Goal: Task Accomplishment & Management: Use online tool/utility

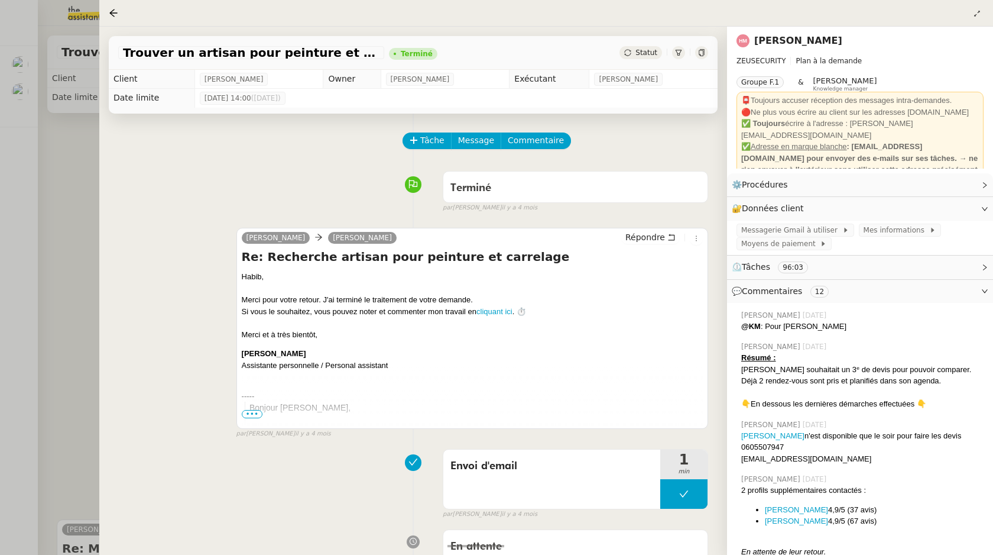
click at [33, 111] on div at bounding box center [496, 277] width 993 height 555
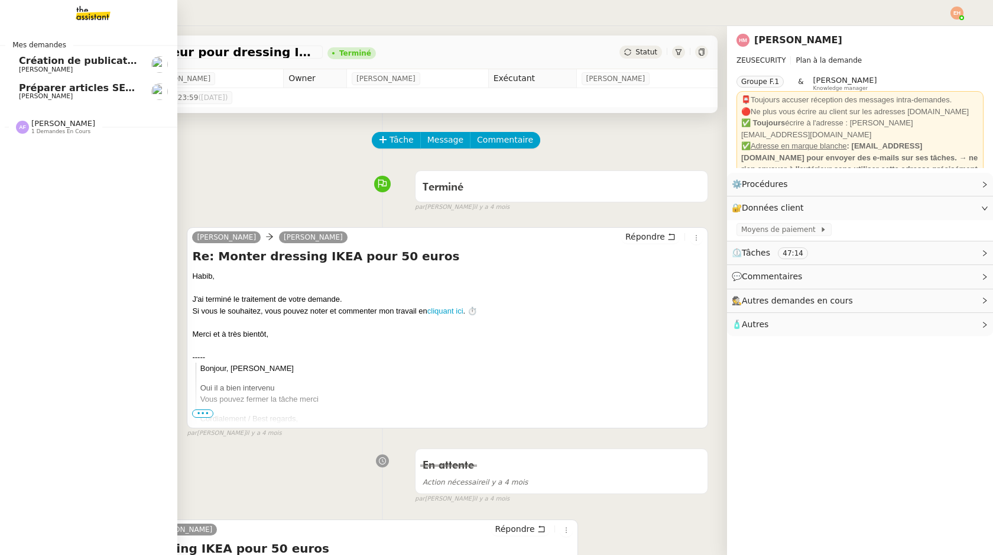
click at [23, 87] on span "Préparer articles SEO pour le blog" at bounding box center [110, 87] width 182 height 11
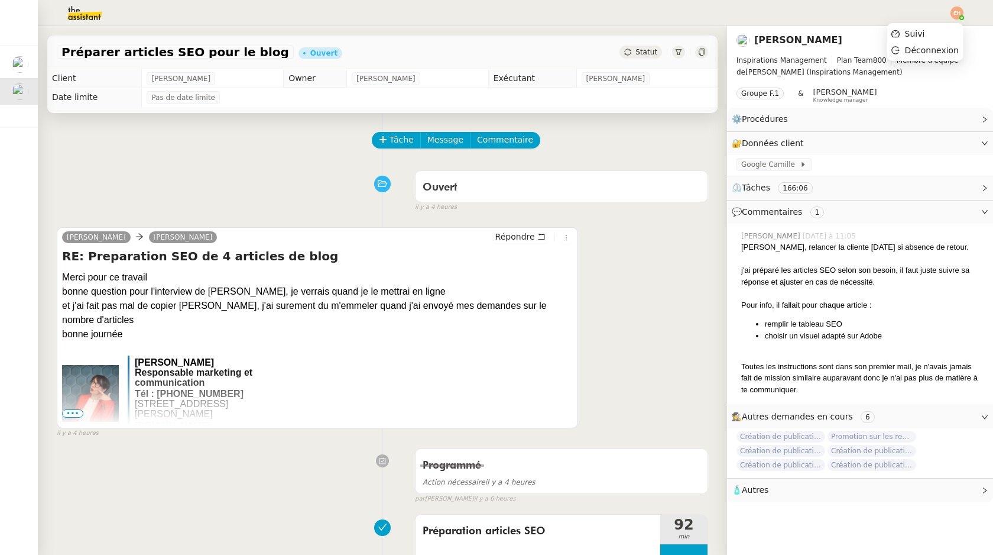
click at [960, 14] on img at bounding box center [957, 13] width 13 height 13
click at [922, 31] on span "Suivi" at bounding box center [915, 33] width 20 height 9
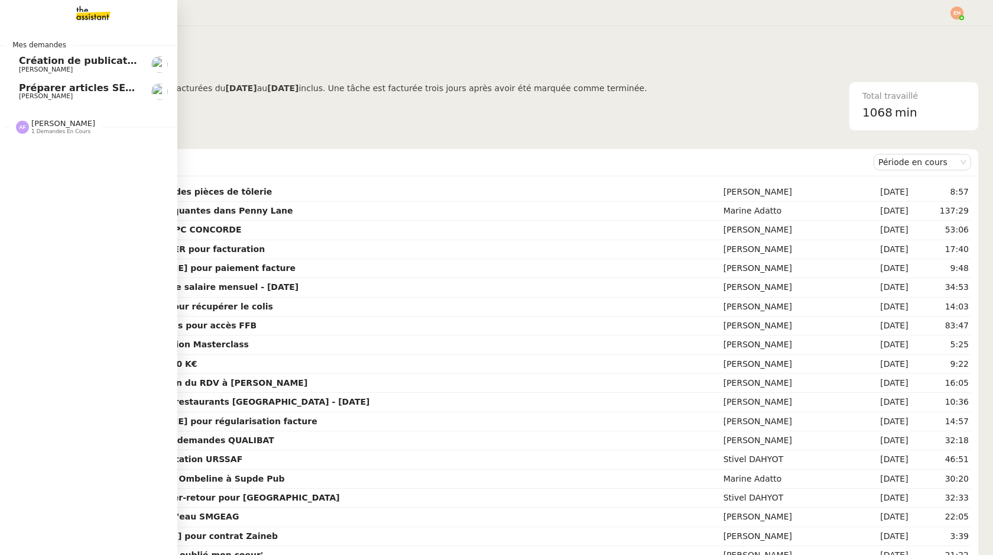
click at [26, 72] on span "[PERSON_NAME]" at bounding box center [46, 70] width 54 height 8
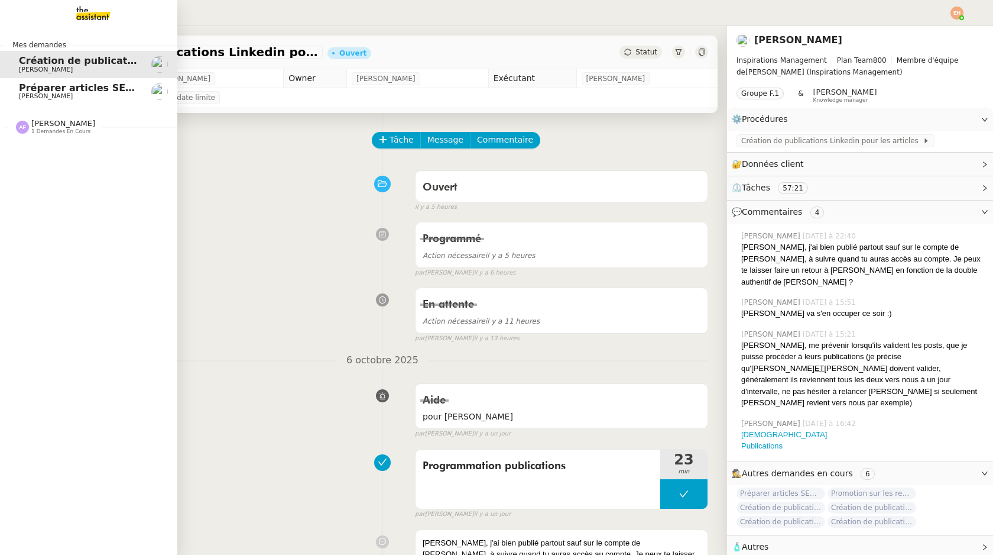
click at [37, 85] on span "Préparer articles SEO pour le blog" at bounding box center [110, 87] width 182 height 11
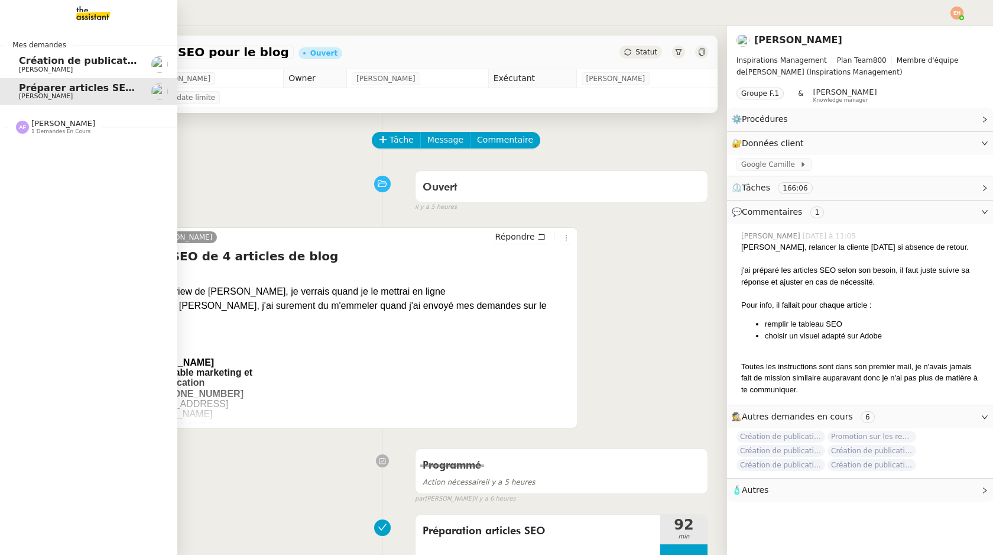
click at [114, 61] on span "Création de publications Linkedin pour les articles - [DATE]" at bounding box center [176, 60] width 315 height 11
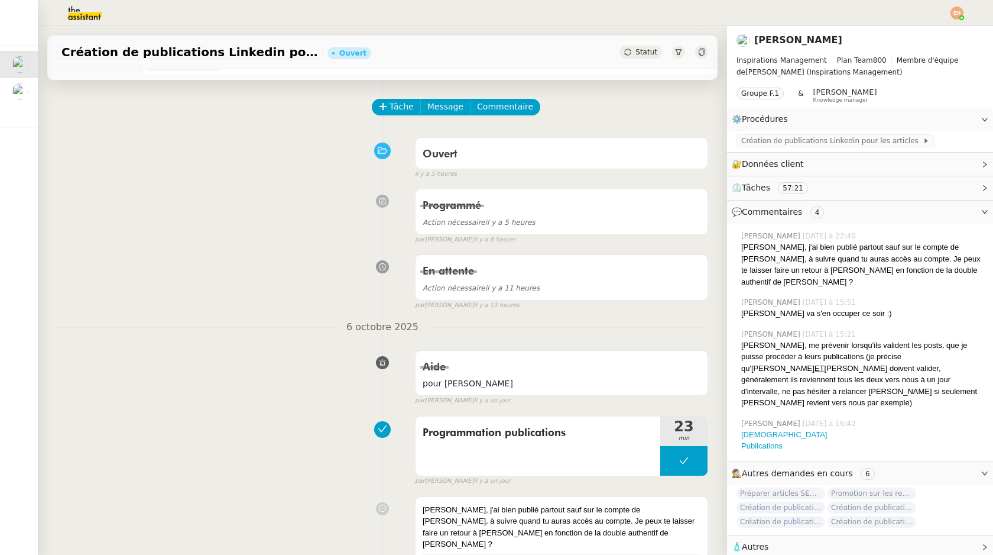
scroll to position [25, 0]
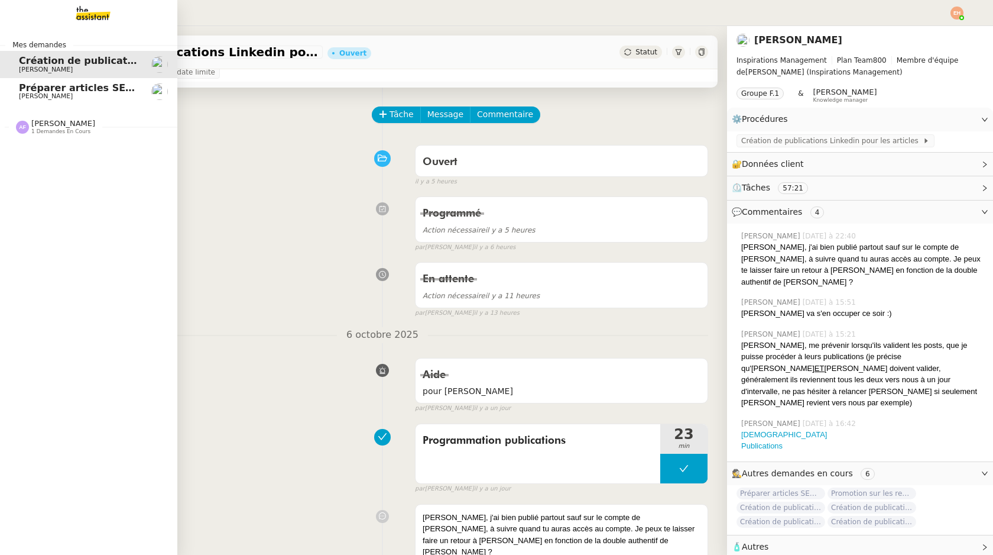
click at [20, 90] on span "Préparer articles SEO pour le blog" at bounding box center [110, 87] width 182 height 11
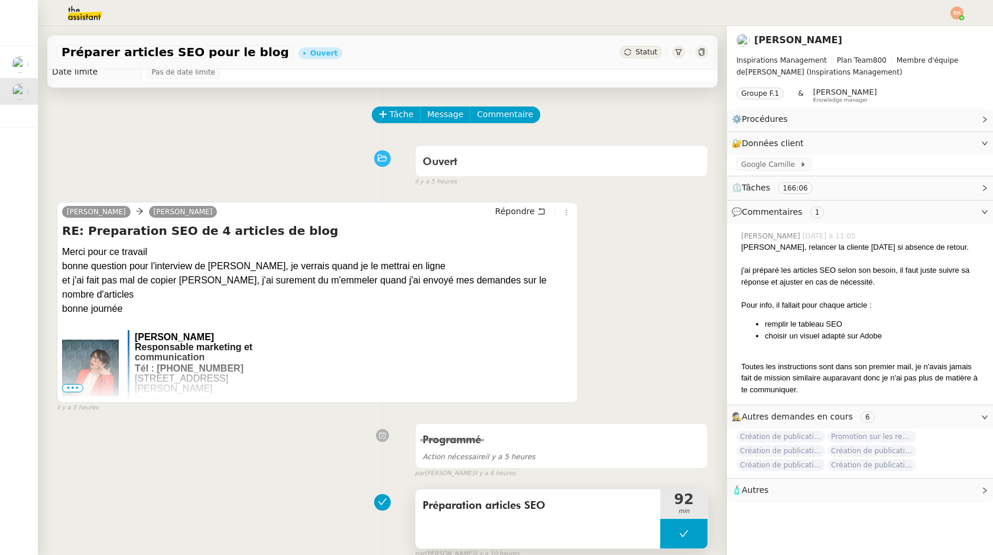
click at [698, 529] on button at bounding box center [683, 533] width 47 height 30
click at [677, 530] on div at bounding box center [672, 533] width 24 height 30
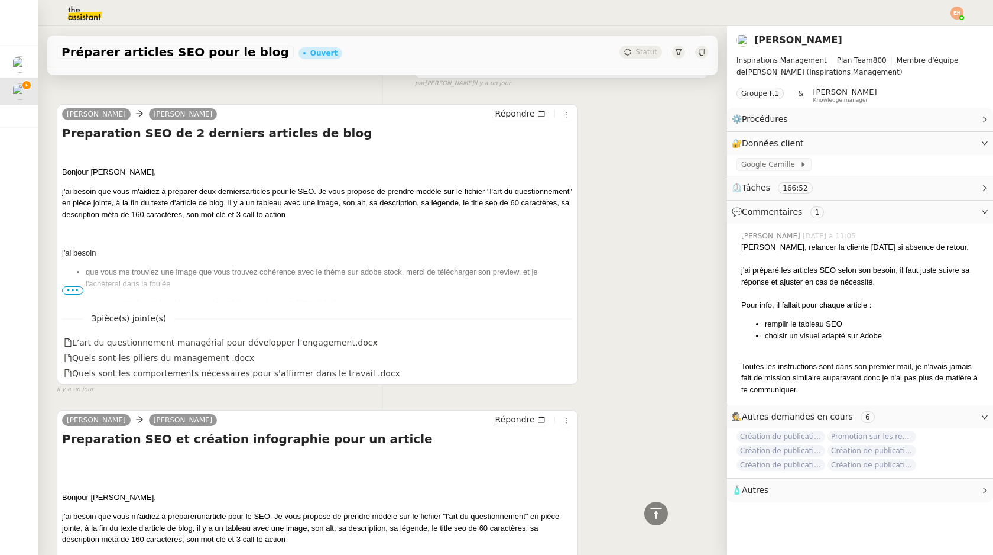
scroll to position [886, 0]
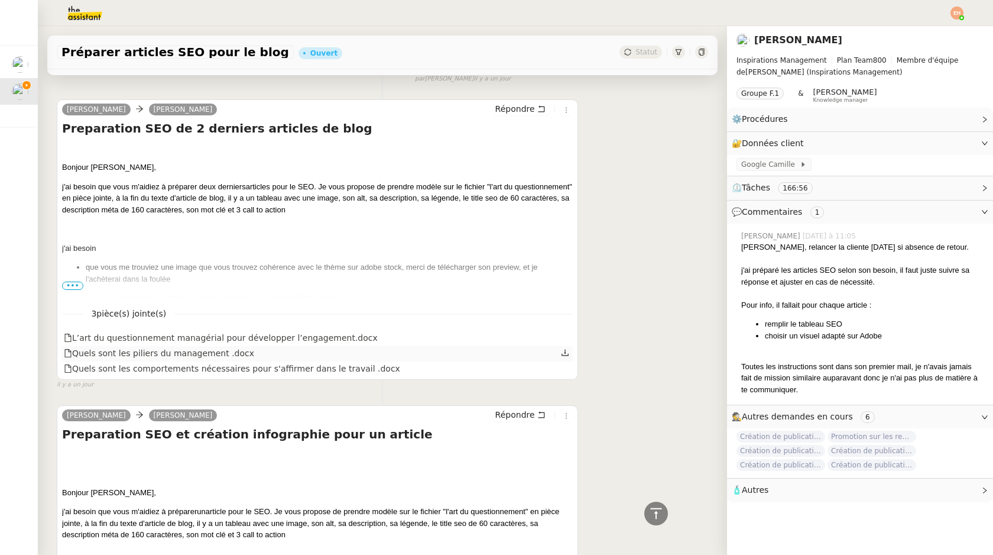
click at [567, 351] on icon at bounding box center [565, 352] width 8 height 8
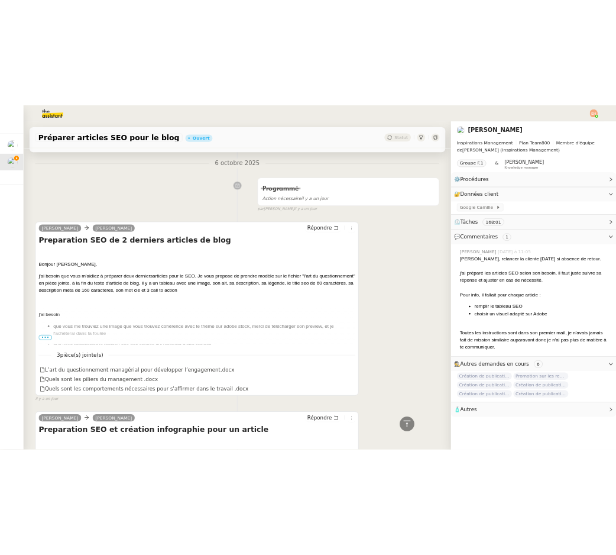
scroll to position [782, 0]
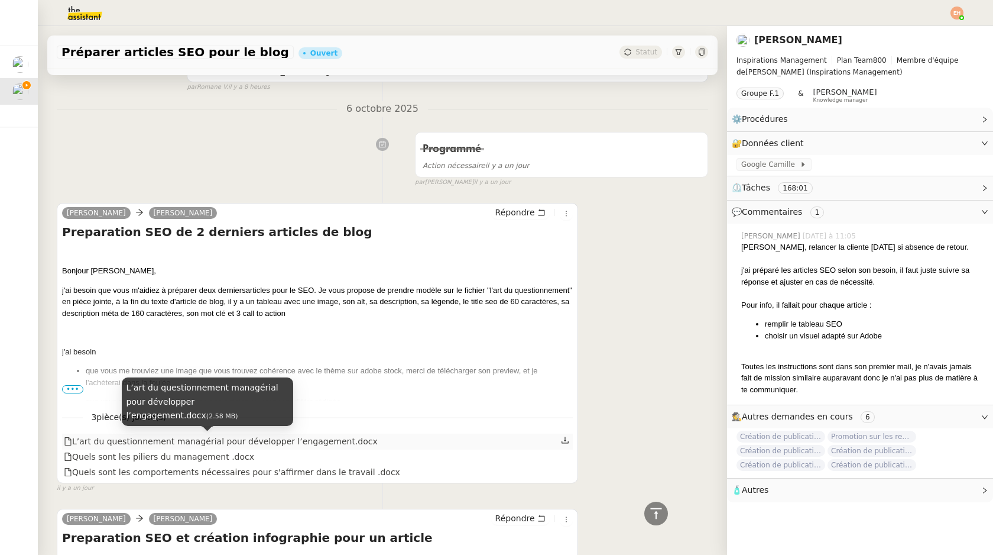
click at [205, 440] on div "L’art du questionnement managérial pour développer l’engagement.docx" at bounding box center [221, 442] width 314 height 14
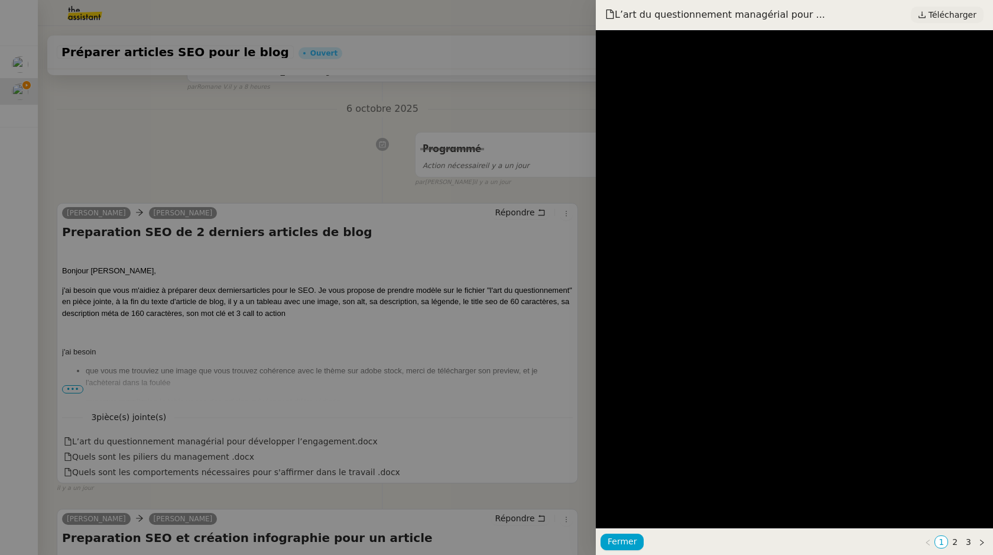
click at [936, 18] on span "Télécharger" at bounding box center [953, 14] width 48 height 15
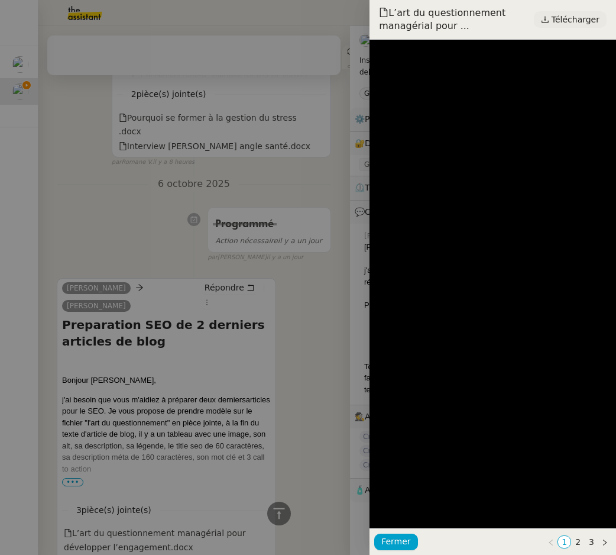
scroll to position [796, 0]
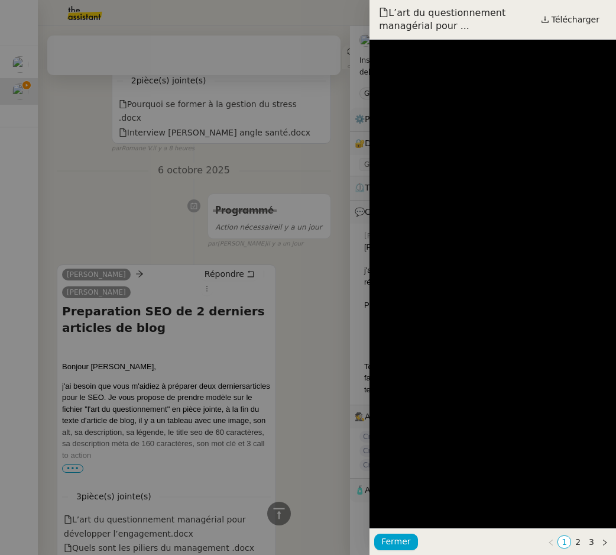
click at [253, 181] on div at bounding box center [308, 277] width 616 height 555
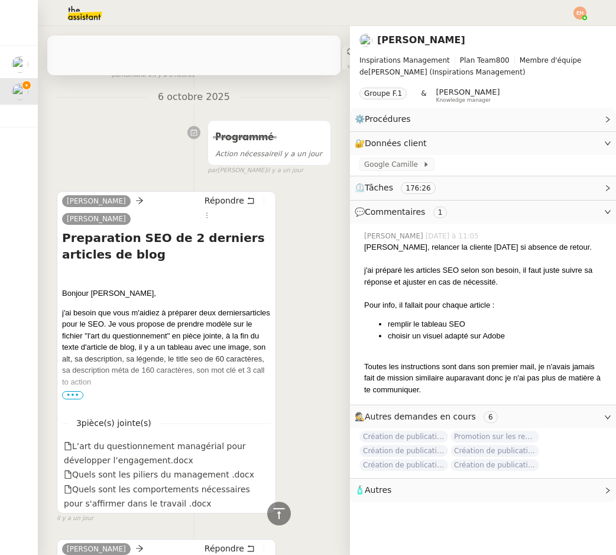
scroll to position [860, 0]
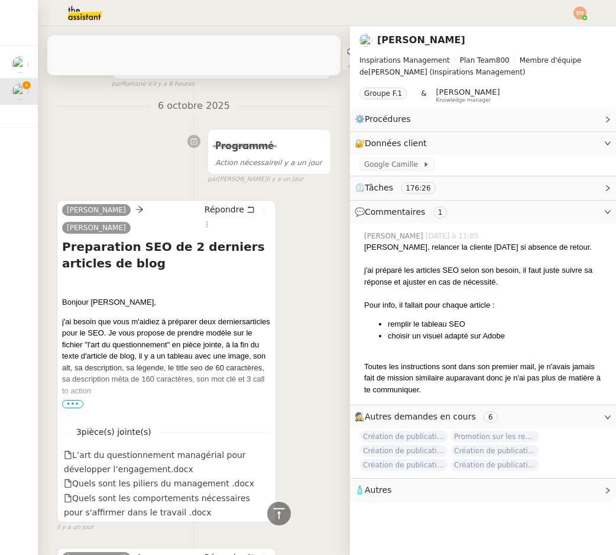
click at [232, 203] on div "[PERSON_NAME]" at bounding box center [166, 220] width 209 height 35
click at [232, 203] on span "Répondre" at bounding box center [225, 209] width 40 height 12
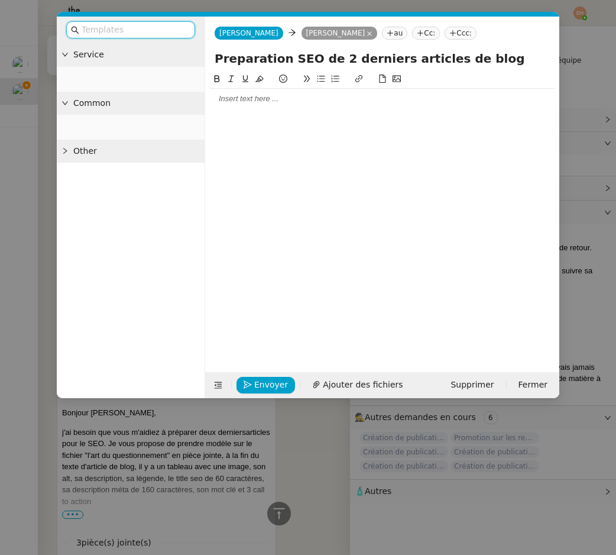
scroll to position [968, 0]
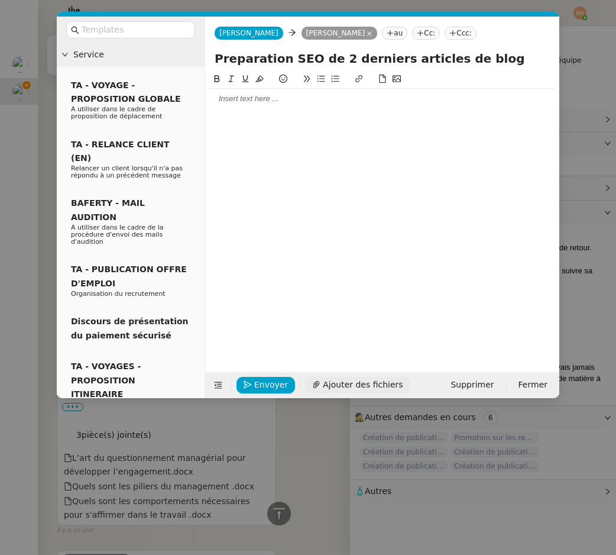
click at [357, 385] on span "Ajouter des fichiers" at bounding box center [363, 385] width 80 height 14
click at [274, 450] on nz-modal-container "Service TA - VOYAGE - PROPOSITION GLOBALE A utiliser dans le cadre de propositi…" at bounding box center [308, 277] width 616 height 555
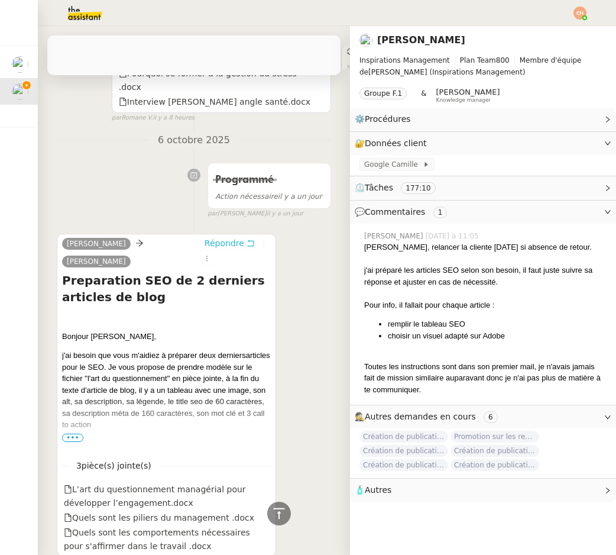
scroll to position [994, 0]
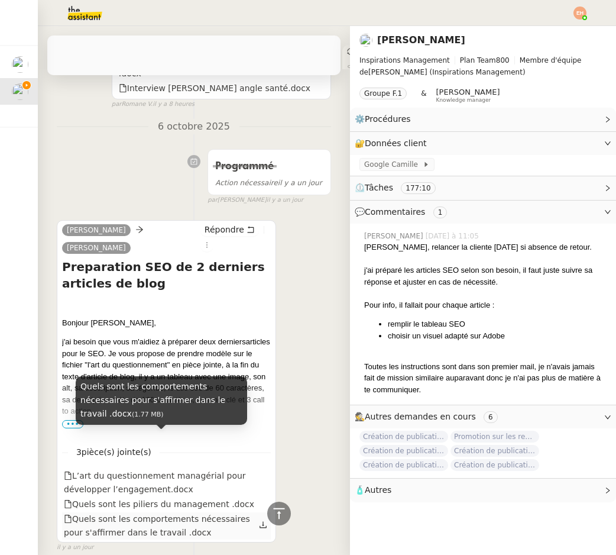
click at [262, 518] on link at bounding box center [263, 525] width 8 height 14
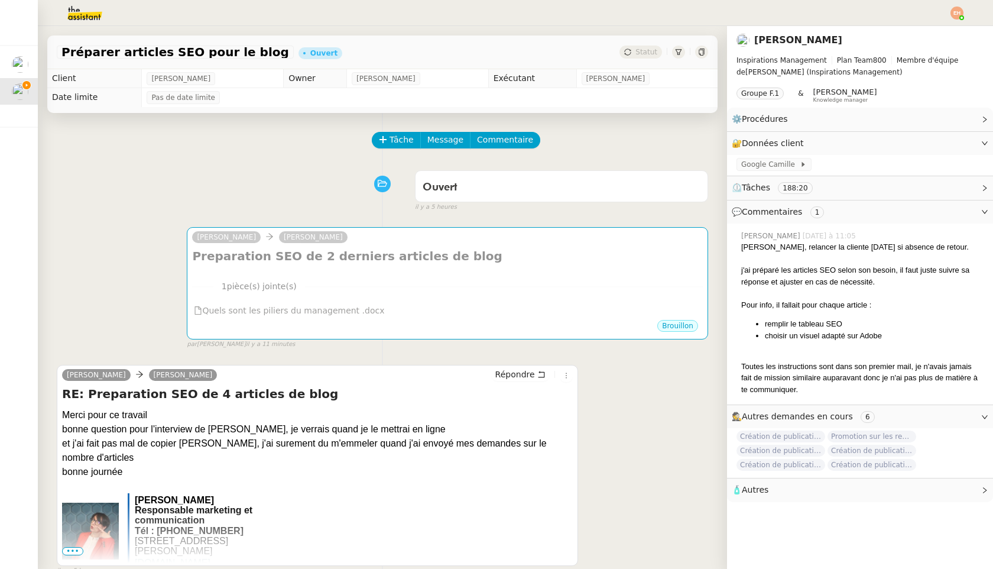
scroll to position [8, 0]
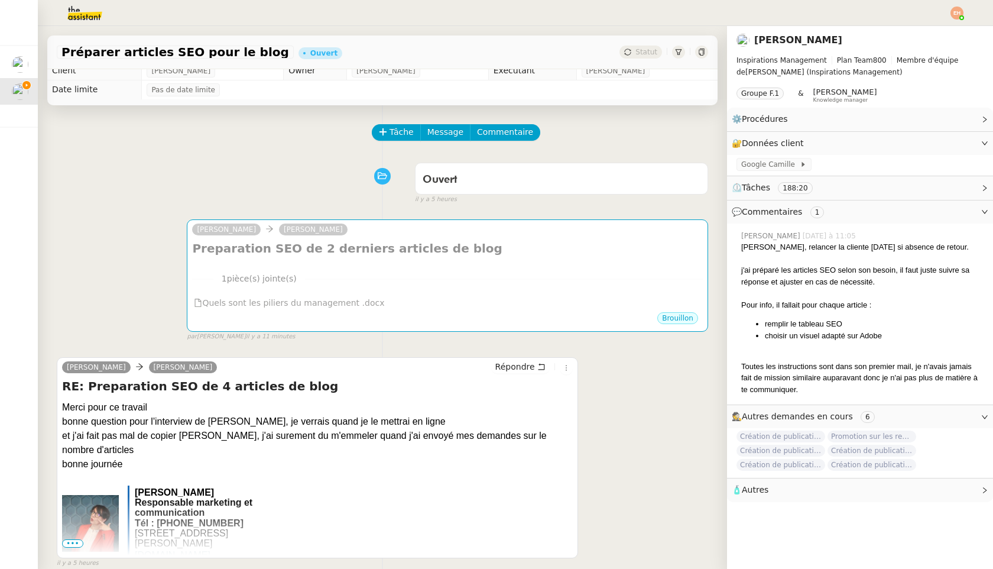
click at [478, 265] on div "1 pièce(s) jointe(s) Quels sont les piliers du management .docx" at bounding box center [447, 286] width 511 height 48
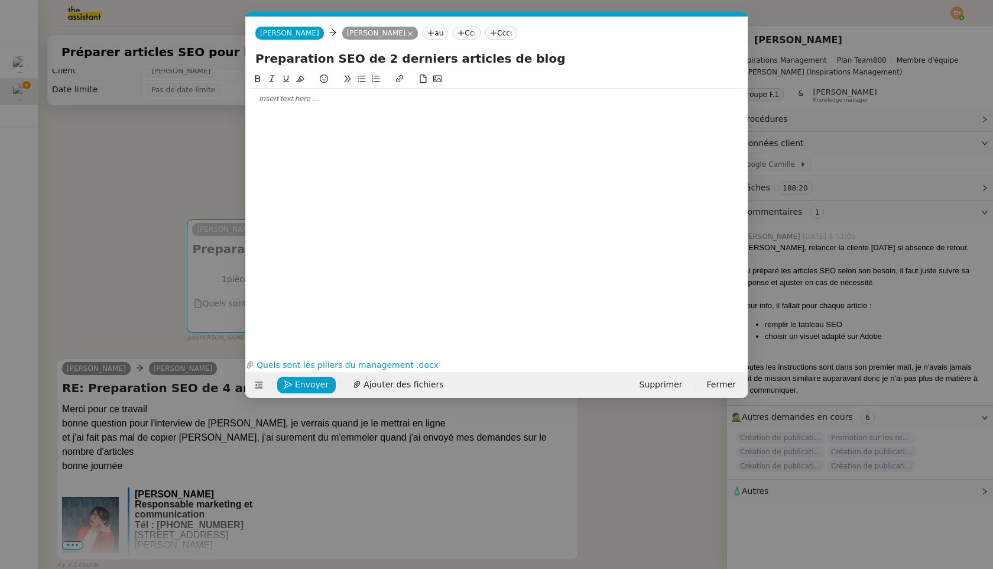
scroll to position [0, 25]
click at [168, 325] on nz-modal-container "Service TA - VOYAGE - PROPOSITION GLOBALE A utiliser dans le cadre de propositi…" at bounding box center [496, 284] width 993 height 569
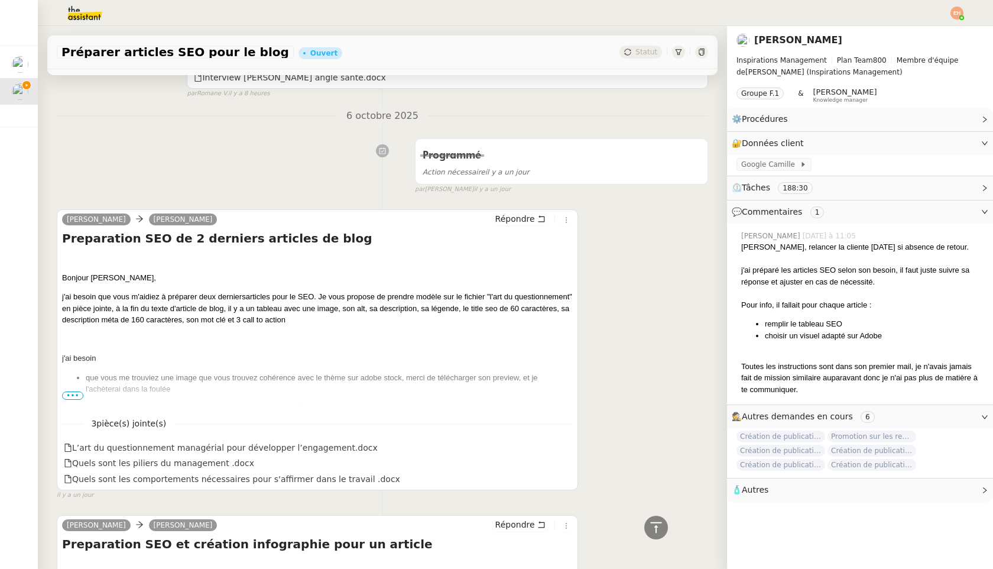
scroll to position [0, 0]
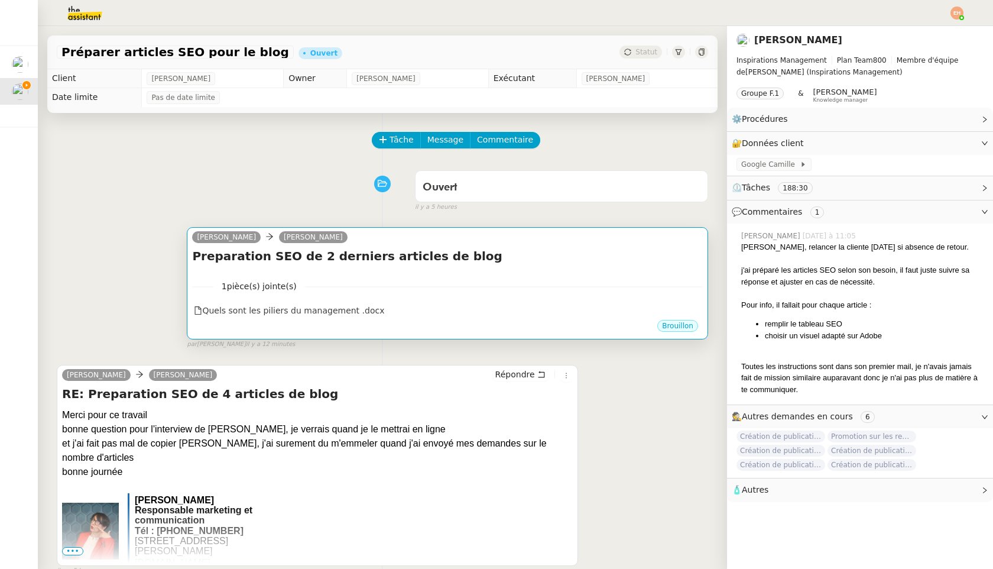
click at [321, 299] on div "1 pièce(s) jointe(s) Quels sont les piliers du management .docx" at bounding box center [447, 294] width 511 height 48
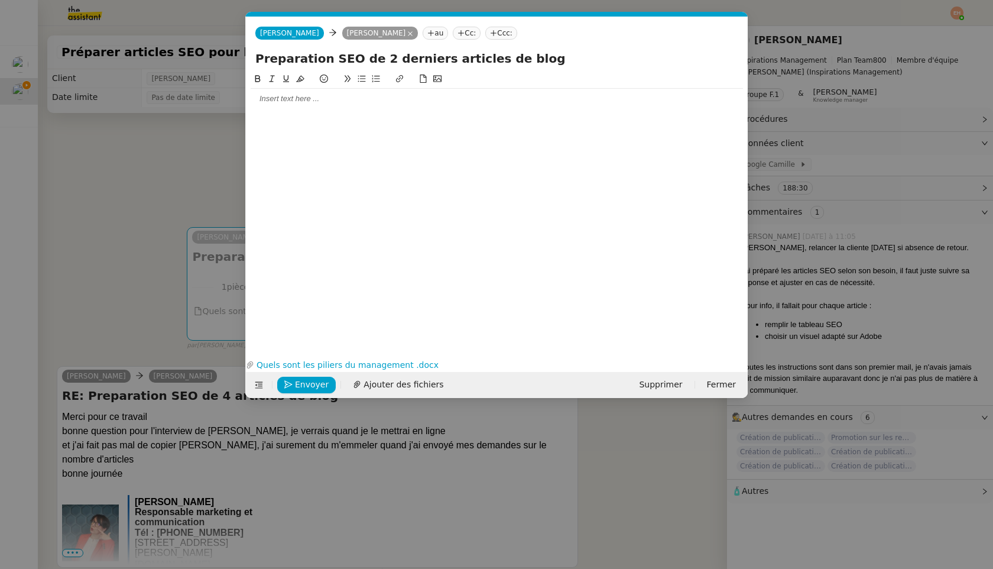
scroll to position [0, 25]
click at [364, 384] on span "Ajouter des fichiers" at bounding box center [404, 385] width 80 height 14
click at [400, 383] on span "Ajouter des fichiers" at bounding box center [404, 385] width 80 height 14
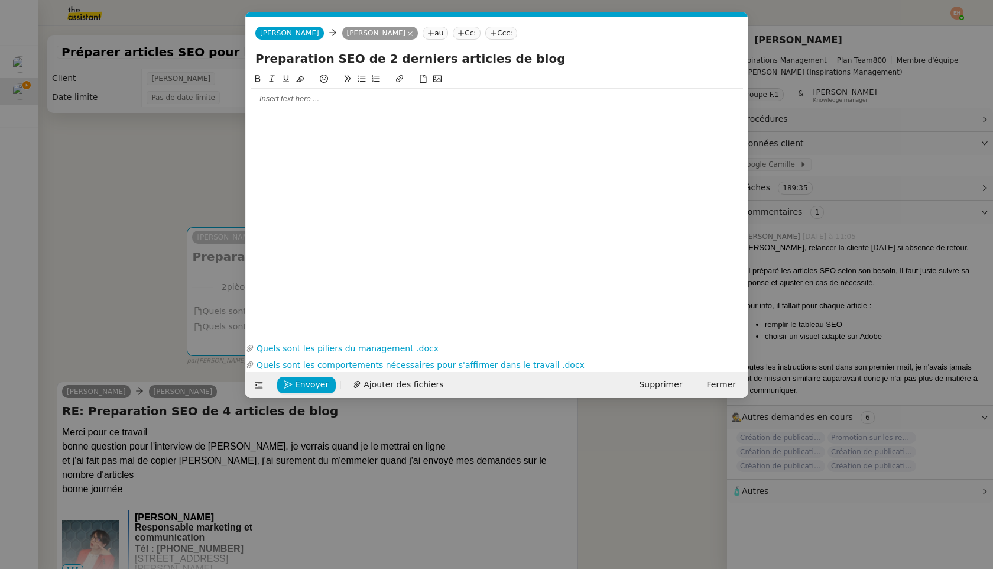
click at [277, 216] on div at bounding box center [497, 196] width 492 height 249
click at [372, 106] on div at bounding box center [497, 99] width 492 height 20
click at [169, 309] on nz-modal-container "Service TA - VOYAGE - PROPOSITION GLOBALE A utiliser dans le cadre de propositi…" at bounding box center [496, 284] width 993 height 569
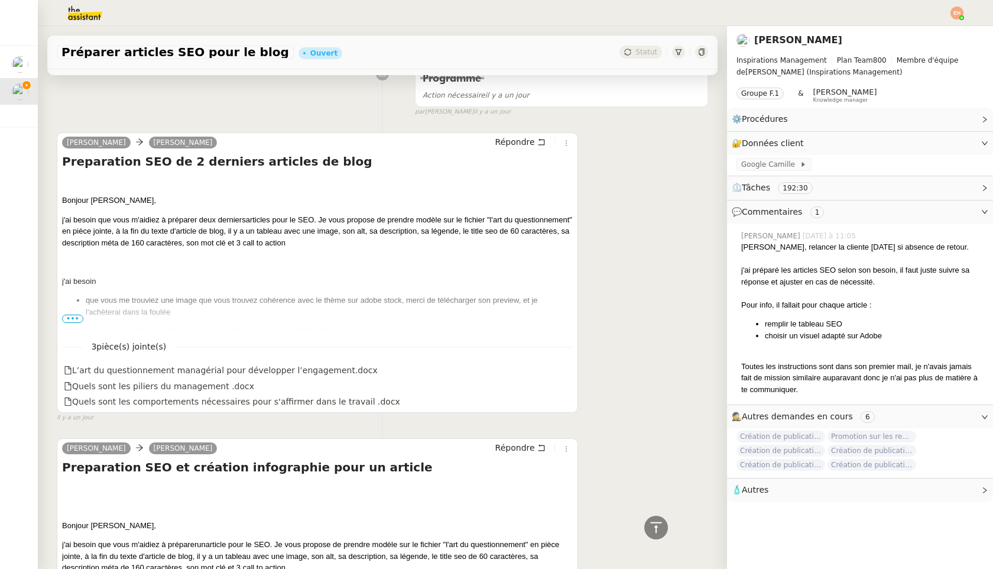
scroll to position [1009, 0]
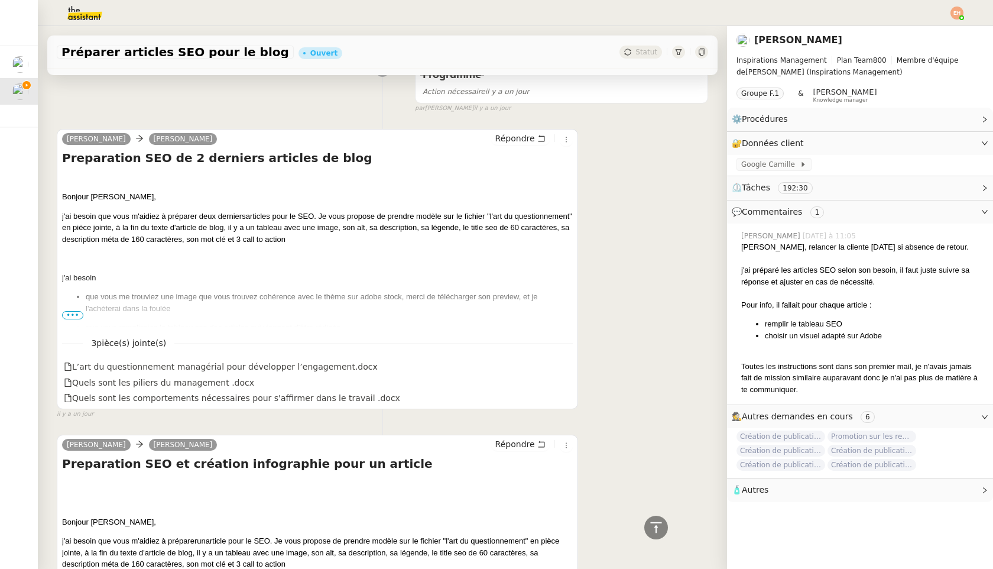
click at [74, 317] on span "•••" at bounding box center [72, 315] width 21 height 8
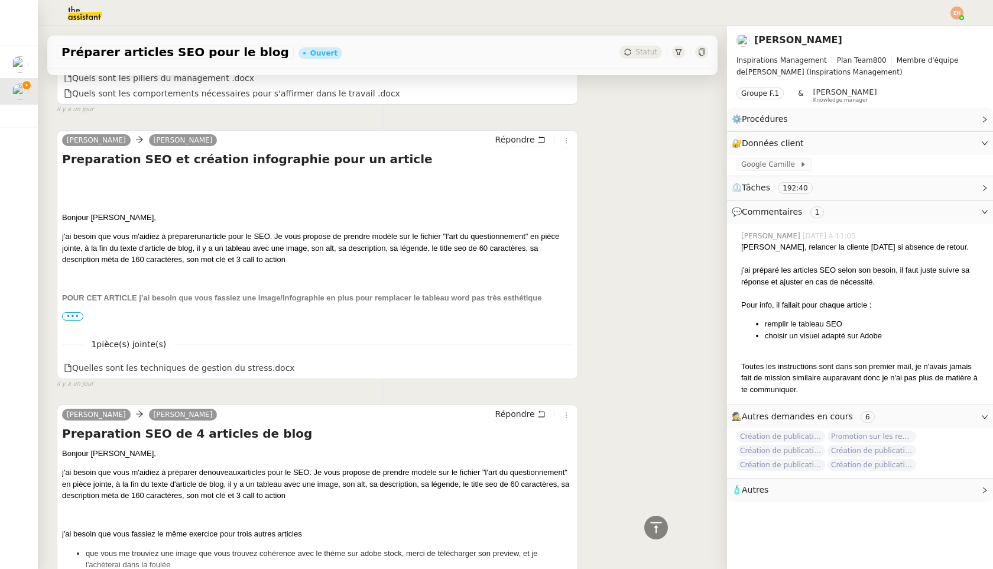
scroll to position [1592, 0]
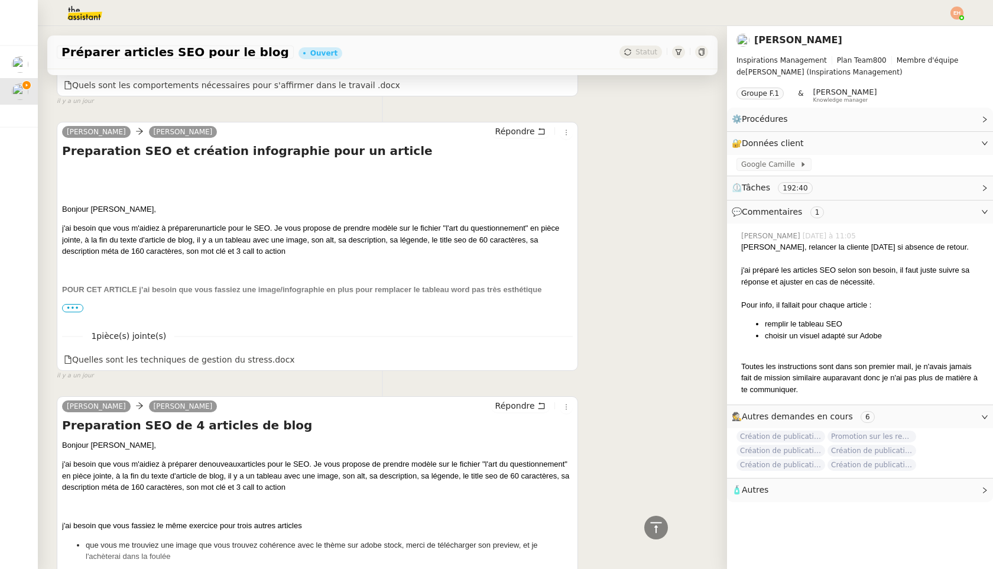
click at [71, 304] on span "•••" at bounding box center [72, 308] width 21 height 8
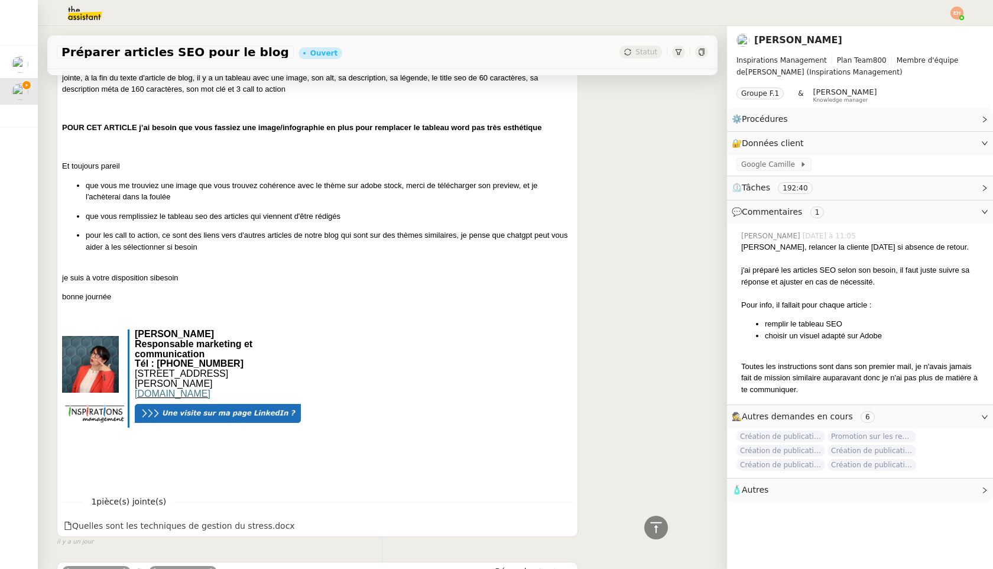
scroll to position [1793, 0]
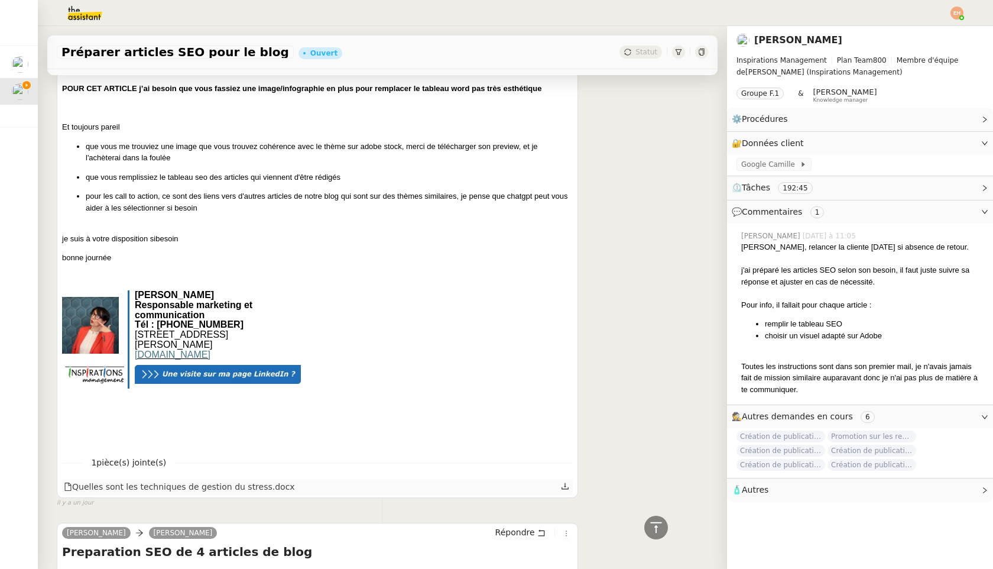
click at [564, 482] on icon at bounding box center [565, 486] width 8 height 8
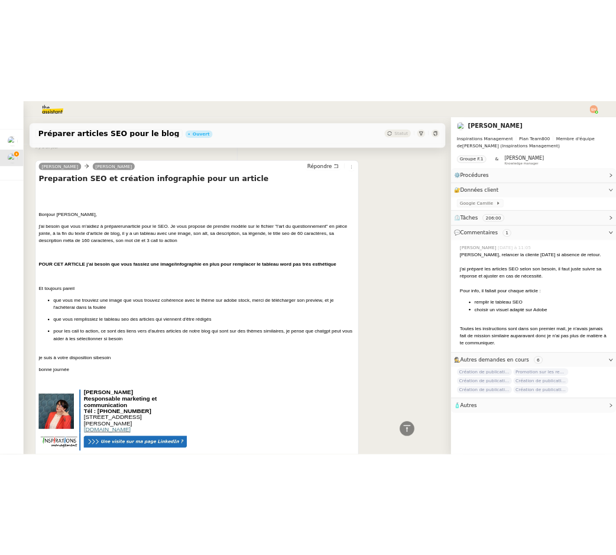
scroll to position [1620, 0]
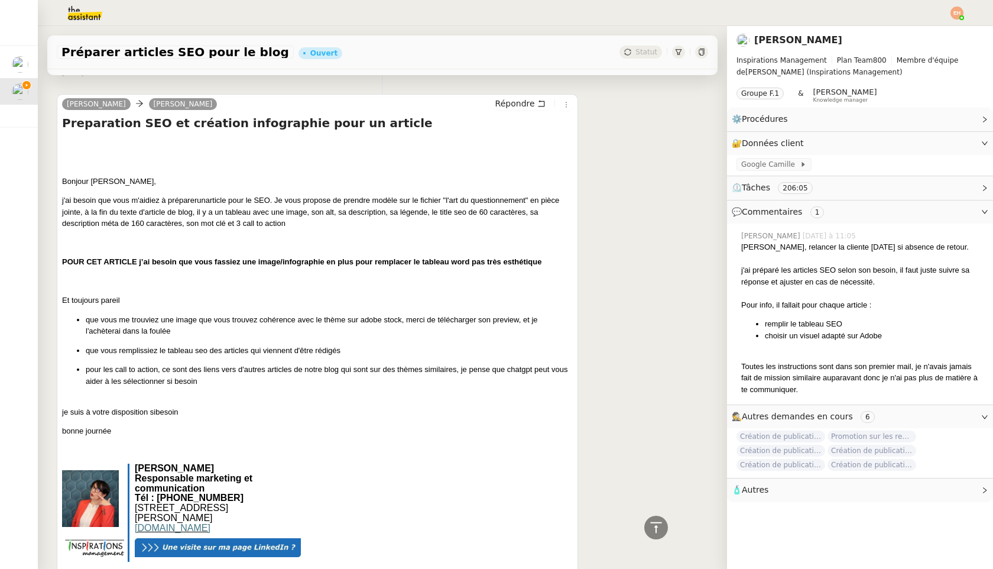
click at [200, 257] on b "POUR CET ARTICLE j’ai besoin que vous fassiez une image/infographie en plus pou…" at bounding box center [301, 261] width 479 height 9
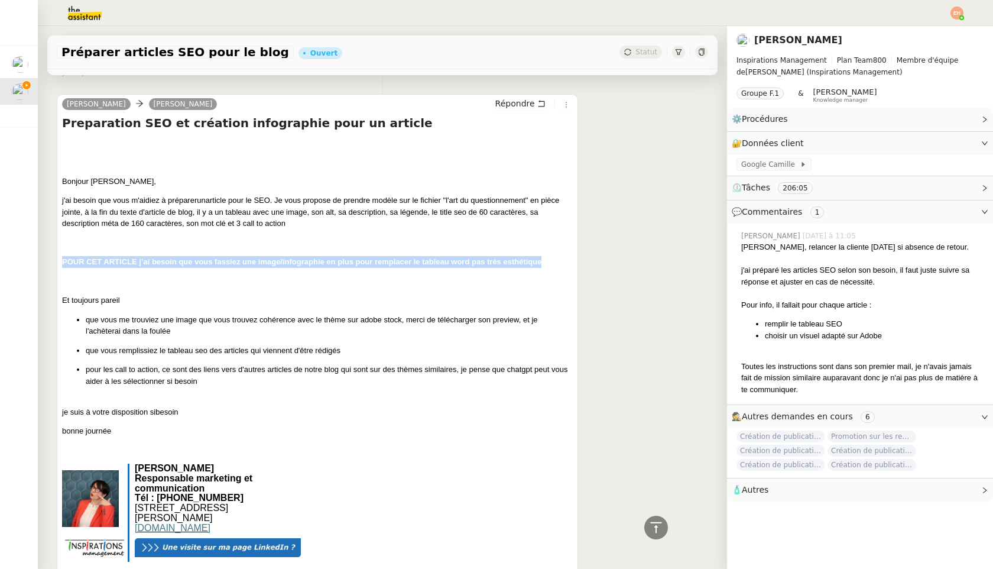
click at [200, 257] on b "POUR CET ARTICLE j’ai besoin que vous fassiez une image/infographie en plus pou…" at bounding box center [301, 261] width 479 height 9
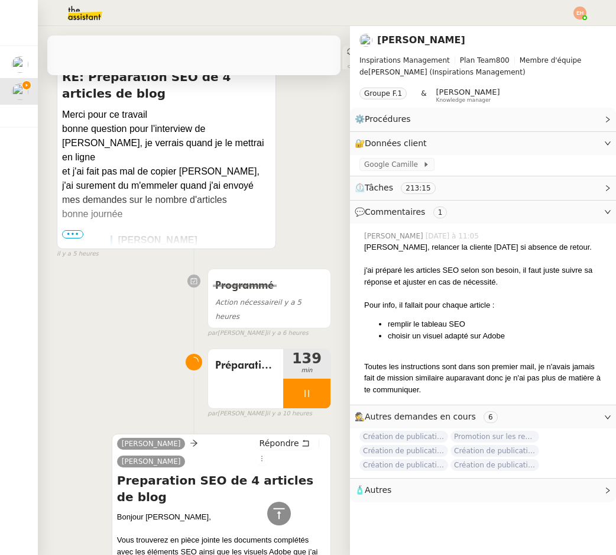
scroll to position [0, 0]
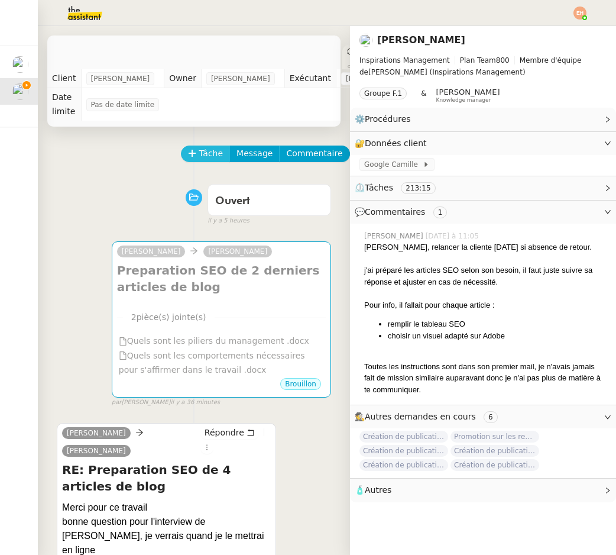
click at [207, 152] on span "Tâche" at bounding box center [211, 154] width 24 height 14
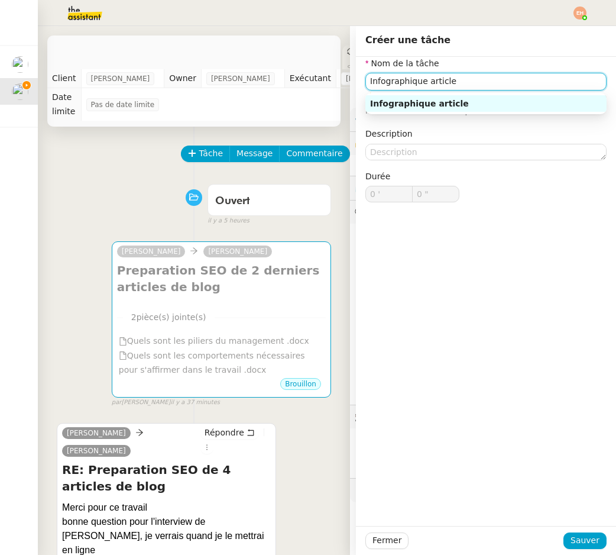
paste input "Quelles sont les techniques de gestion du stress"
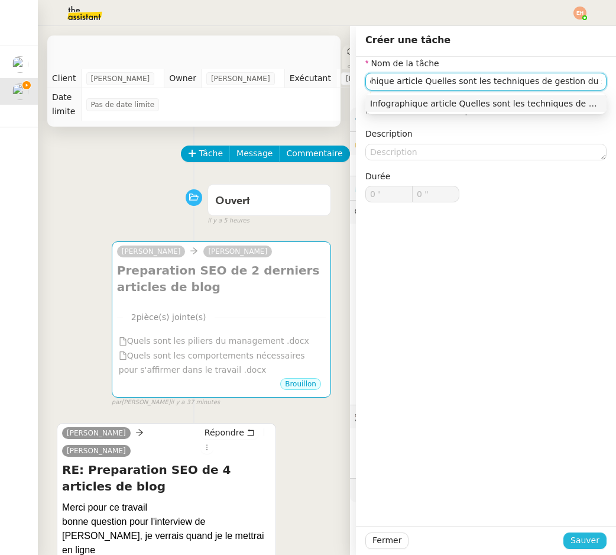
type input "Infographique article Quelles sont les techniques de gestion du stress"
click at [584, 533] on span "Sauver" at bounding box center [584, 540] width 29 height 14
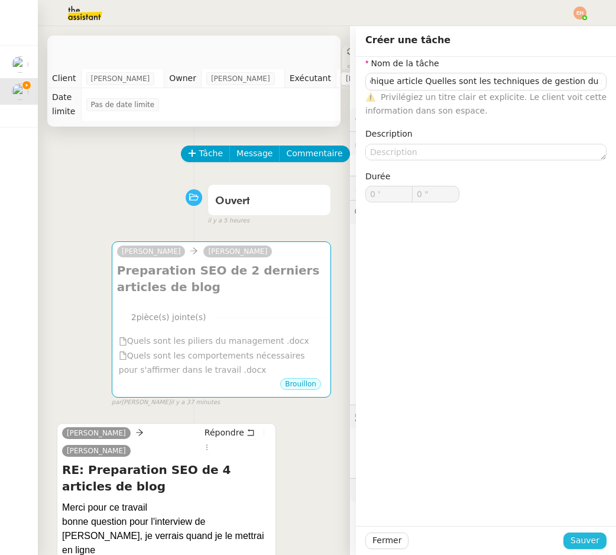
scroll to position [0, 0]
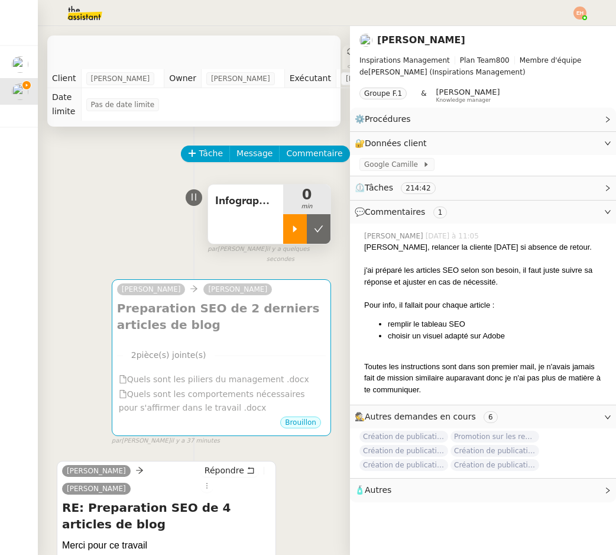
click at [300, 231] on div at bounding box center [295, 229] width 24 height 30
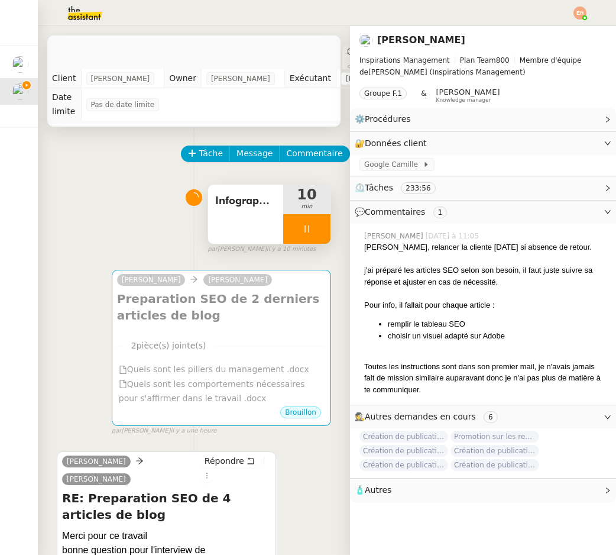
click at [307, 226] on icon at bounding box center [306, 228] width 9 height 9
click at [317, 227] on icon at bounding box center [318, 228] width 9 height 9
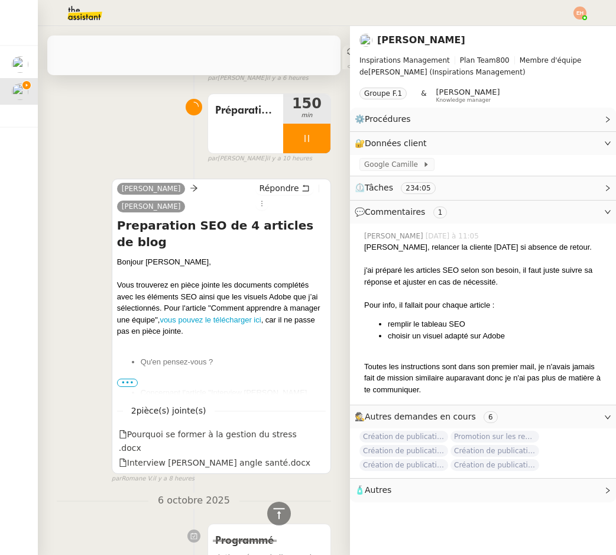
scroll to position [434, 0]
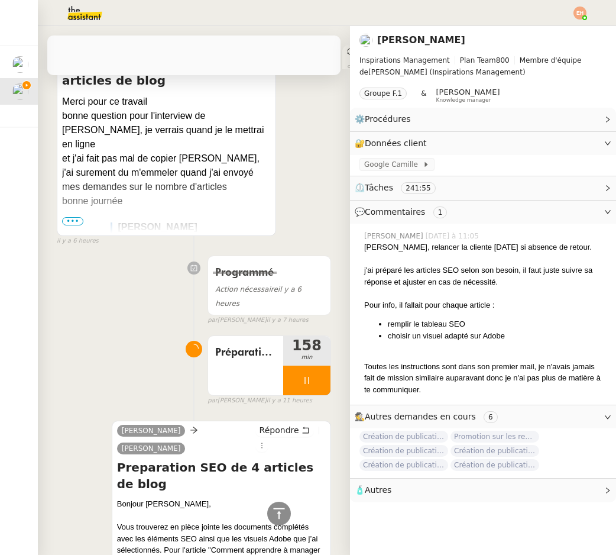
click at [582, 20] on div at bounding box center [308, 13] width 557 height 26
click at [576, 14] on img at bounding box center [579, 13] width 13 height 13
click at [540, 32] on span "Suivi" at bounding box center [538, 33] width 20 height 9
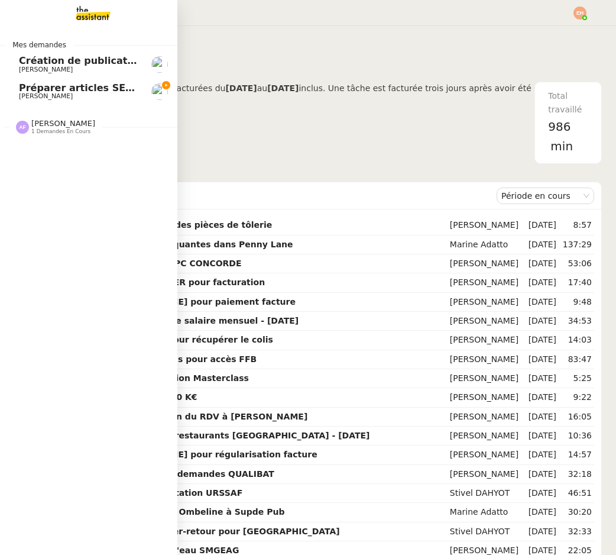
click at [79, 90] on span "Préparer articles SEO pour le blog" at bounding box center [110, 87] width 182 height 11
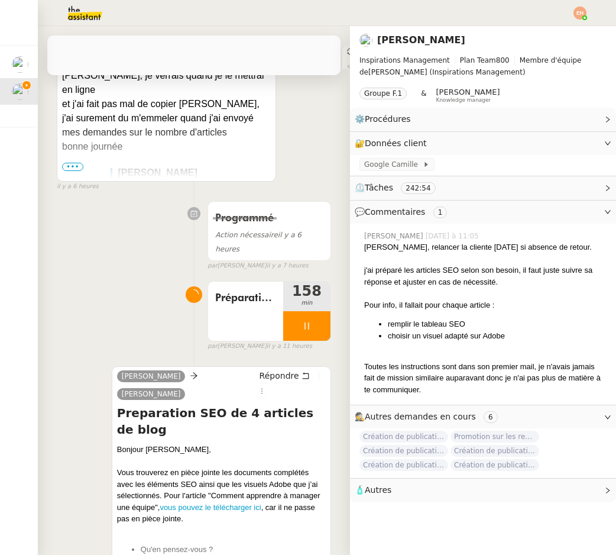
scroll to position [570, 0]
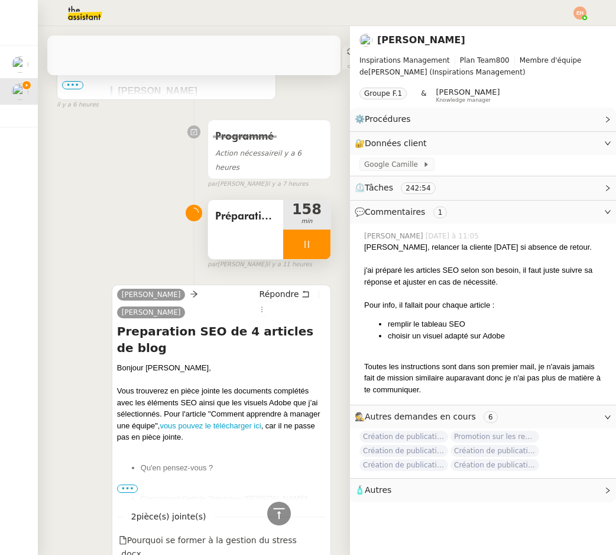
click at [309, 239] on icon at bounding box center [306, 243] width 9 height 9
click at [320, 239] on icon at bounding box center [318, 243] width 9 height 9
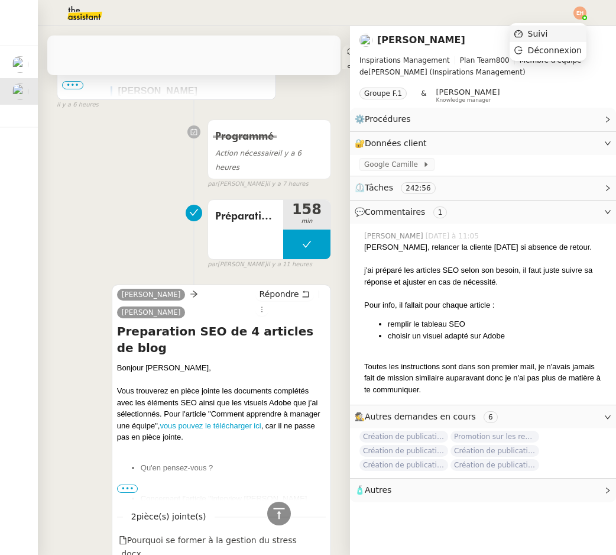
click at [565, 34] on li "Suivi" at bounding box center [548, 33] width 77 height 17
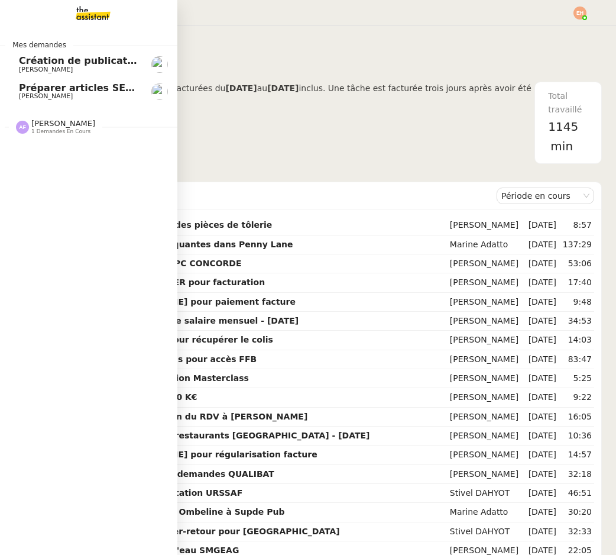
click at [21, 89] on span "Préparer articles SEO pour le blog" at bounding box center [110, 87] width 182 height 11
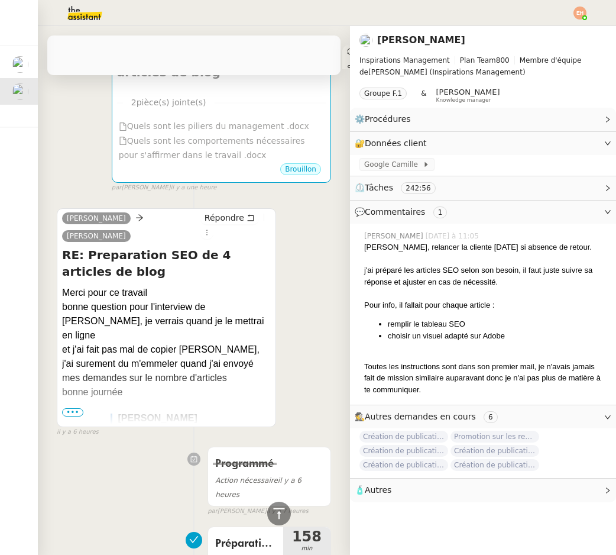
scroll to position [244, 0]
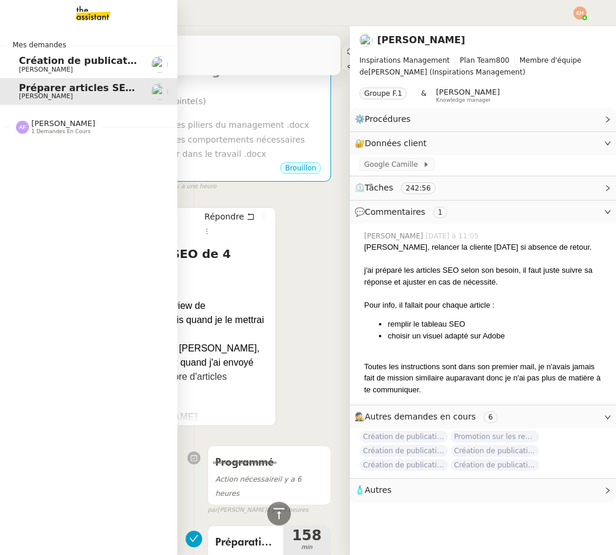
click at [14, 62] on link "Création de publications Linkedin pour les articles - [DATE] [PERSON_NAME]" at bounding box center [88, 64] width 177 height 27
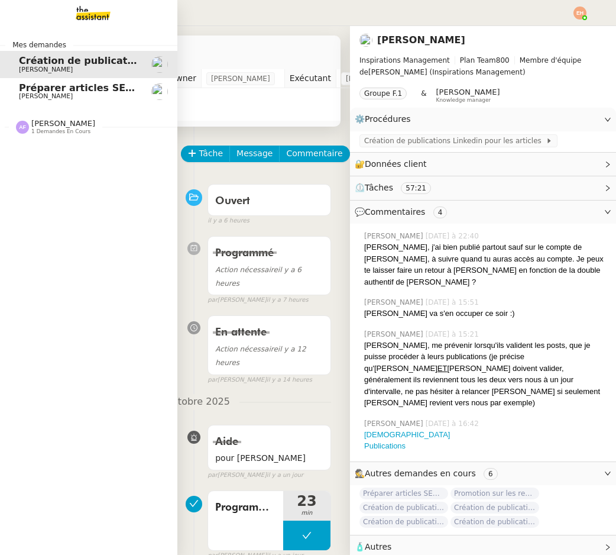
click at [66, 92] on span "Préparer articles SEO pour le blog" at bounding box center [110, 87] width 182 height 11
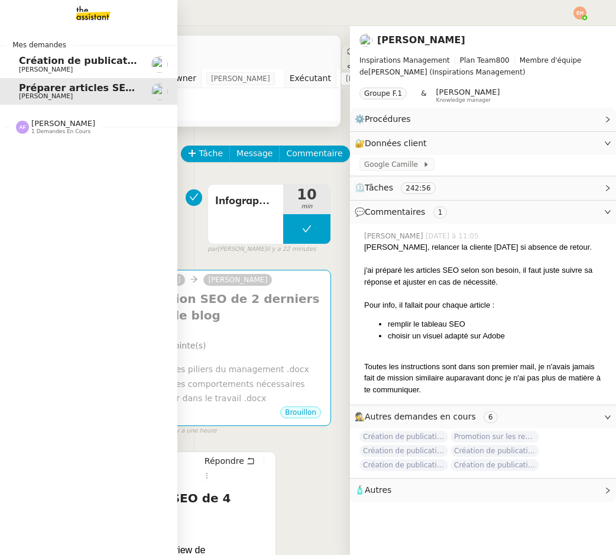
click at [82, 57] on span "Création de publications Linkedin pour les articles - [DATE]" at bounding box center [176, 60] width 315 height 11
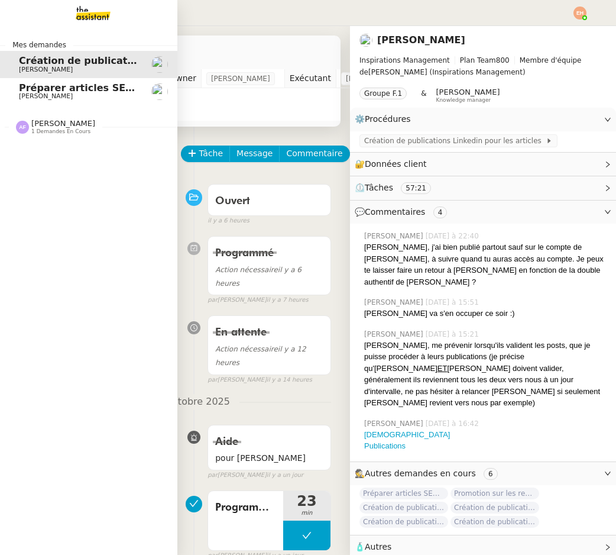
click at [55, 138] on div "[PERSON_NAME] 1 demandes en cours" at bounding box center [88, 122] width 177 height 34
click at [74, 13] on img at bounding box center [84, 13] width 92 height 26
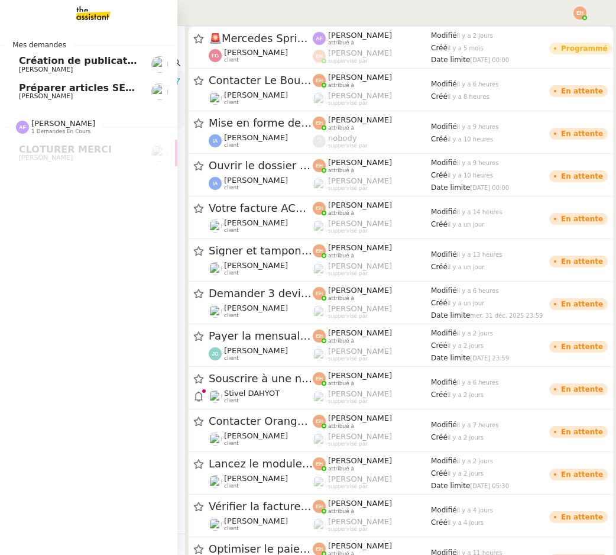
click at [25, 58] on span "Création de publications Linkedin pour les articles - [DATE]" at bounding box center [176, 60] width 315 height 11
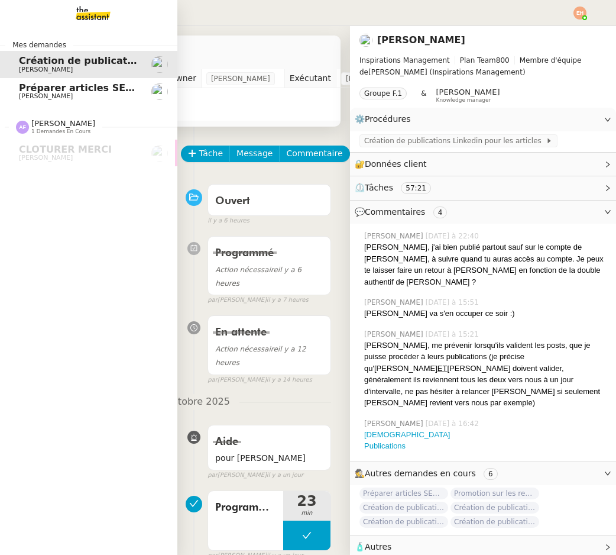
click at [100, 20] on img at bounding box center [84, 13] width 92 height 26
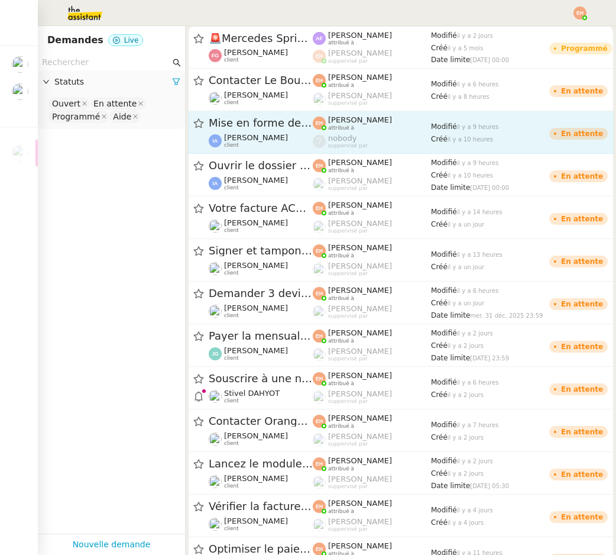
click at [312, 124] on span "Mise en forme des CGV" at bounding box center [261, 123] width 104 height 11
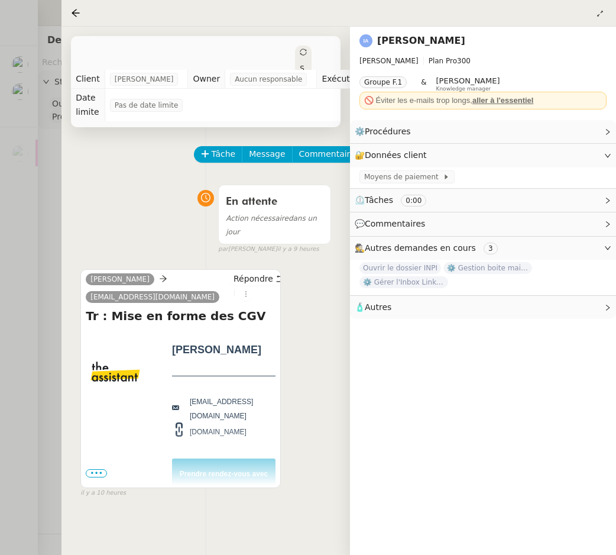
click at [95, 471] on span "•••" at bounding box center [96, 473] width 21 height 8
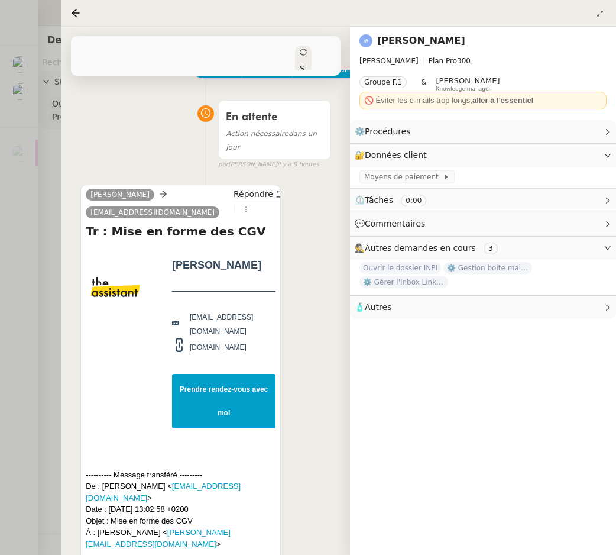
scroll to position [554, 0]
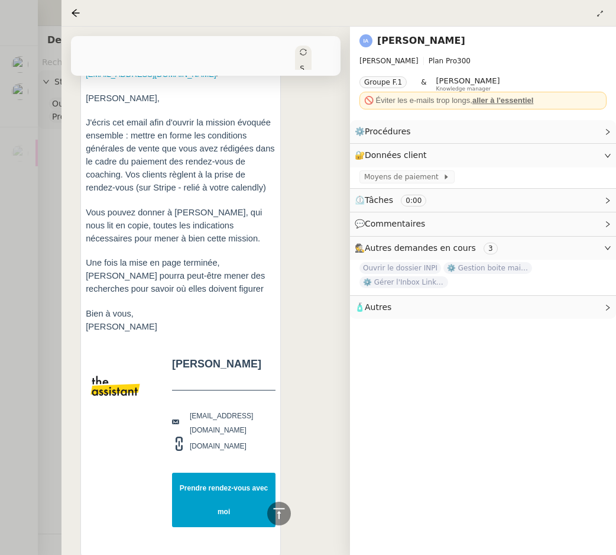
click at [237, 472] on link "Prendre rendez-vous avec moi" at bounding box center [223, 499] width 103 height 54
